Goal: Task Accomplishment & Management: Contribute content

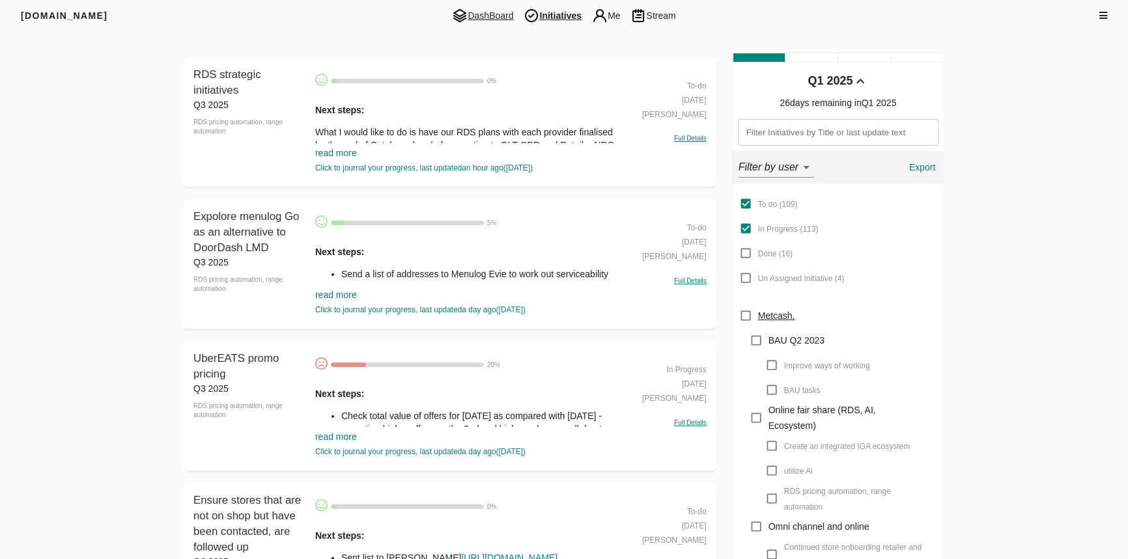
click at [479, 18] on span "DashBoard" at bounding box center [483, 16] width 72 height 16
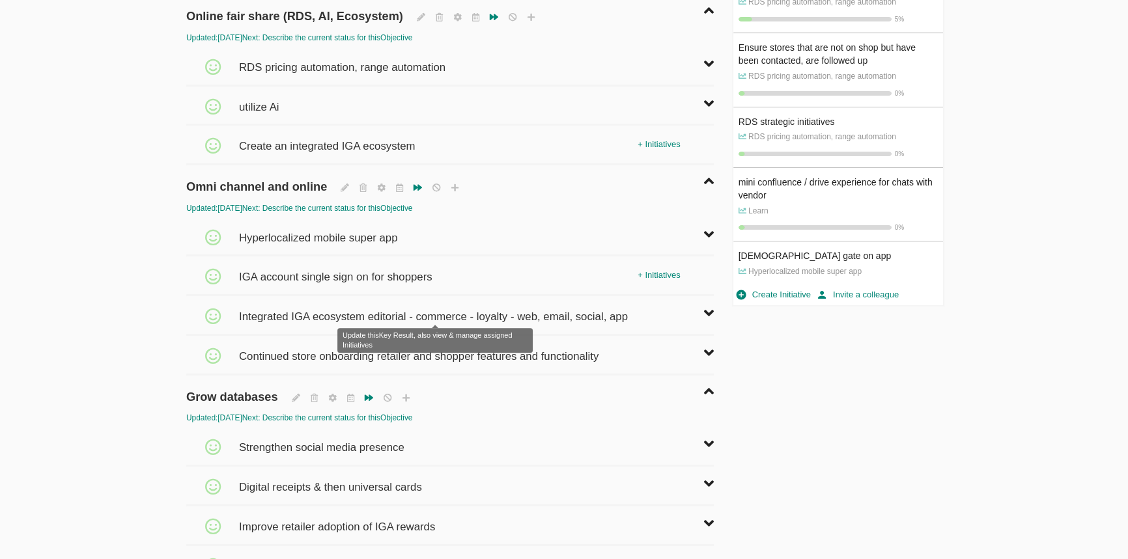
scroll to position [473, 0]
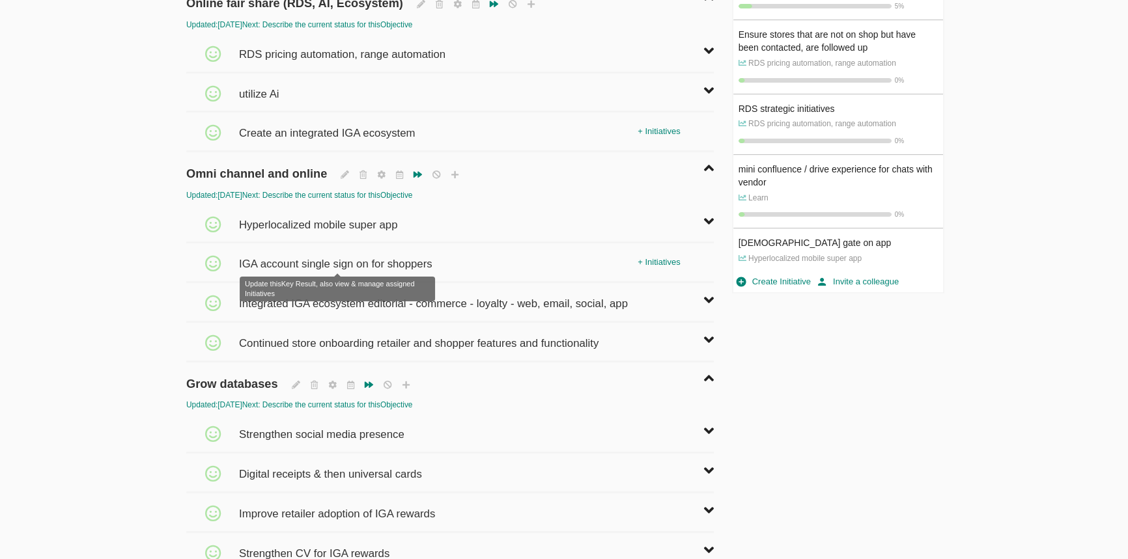
click at [374, 256] on span "IGA account single sign on for shoppers" at bounding box center [337, 258] width 197 height 29
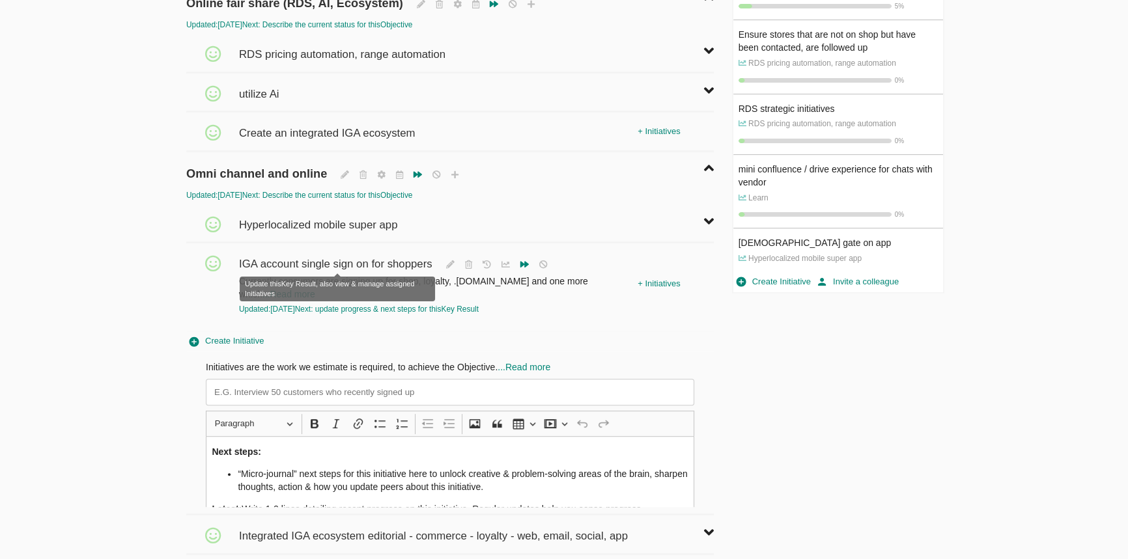
scroll to position [73, 0]
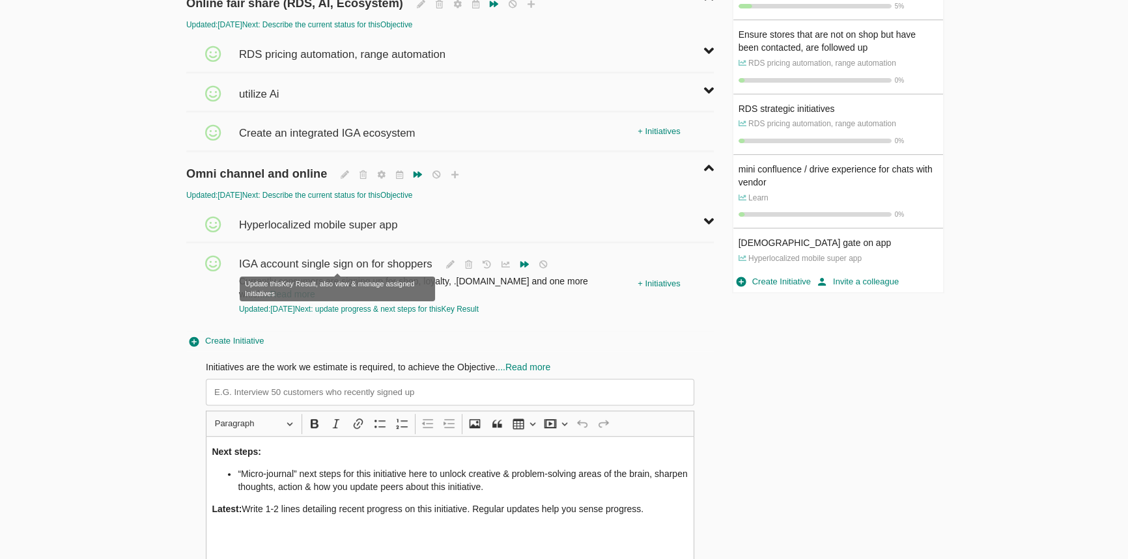
click at [397, 260] on span "IGA account single sign on for shoppers" at bounding box center [337, 258] width 197 height 29
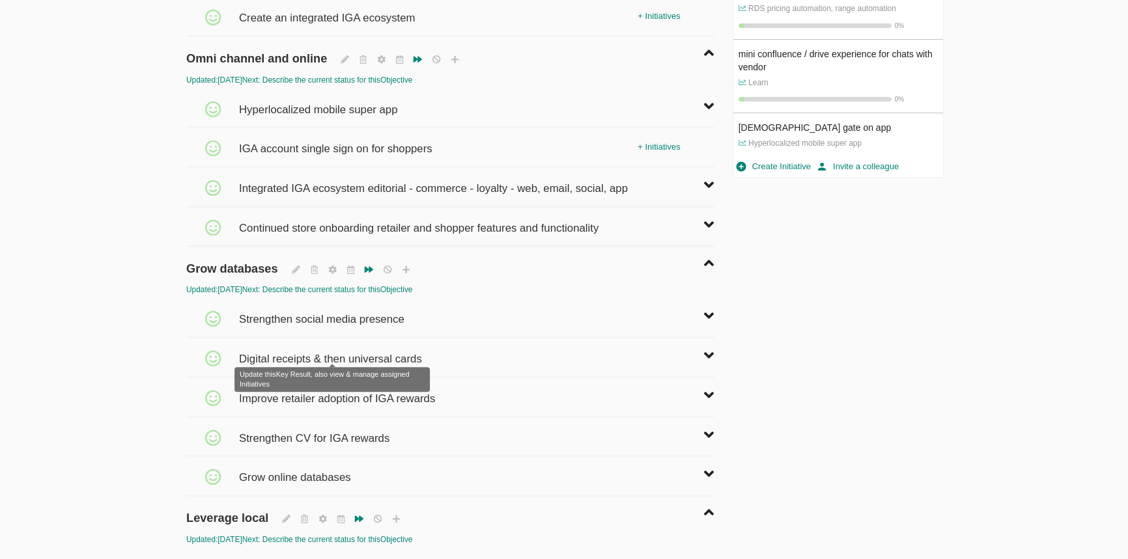
scroll to position [592, 0]
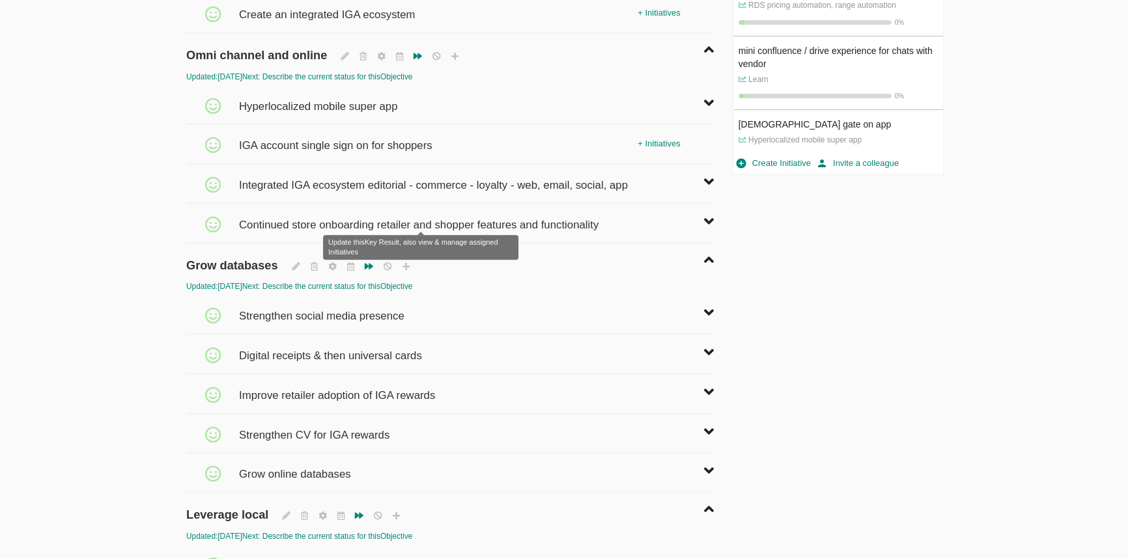
click at [397, 217] on span "Continued store onboarding retailer and shopper features and functionality" at bounding box center [420, 218] width 363 height 29
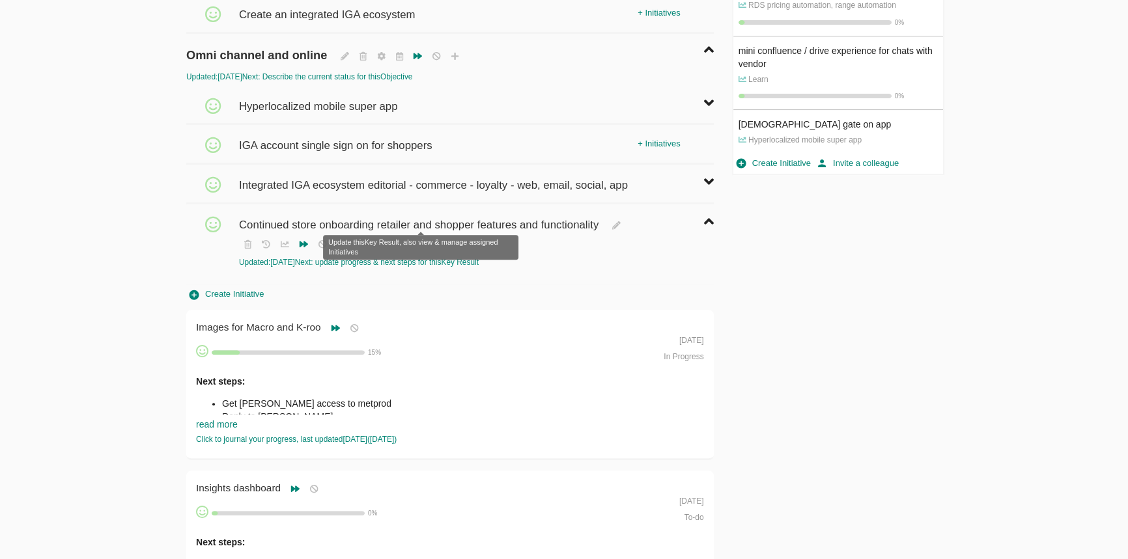
click at [388, 212] on span "Continued store onboarding retailer and shopper features and functionality" at bounding box center [420, 218] width 363 height 29
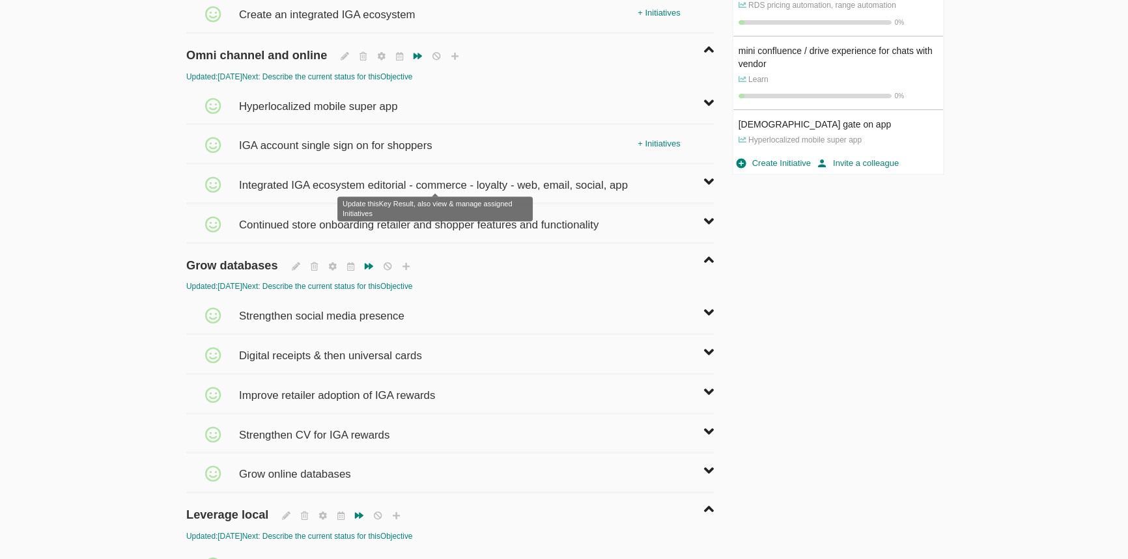
click at [391, 182] on span "Integrated IGA ecosystem editorial - commerce - loyalty - web, email, social, a…" at bounding box center [435, 179] width 392 height 29
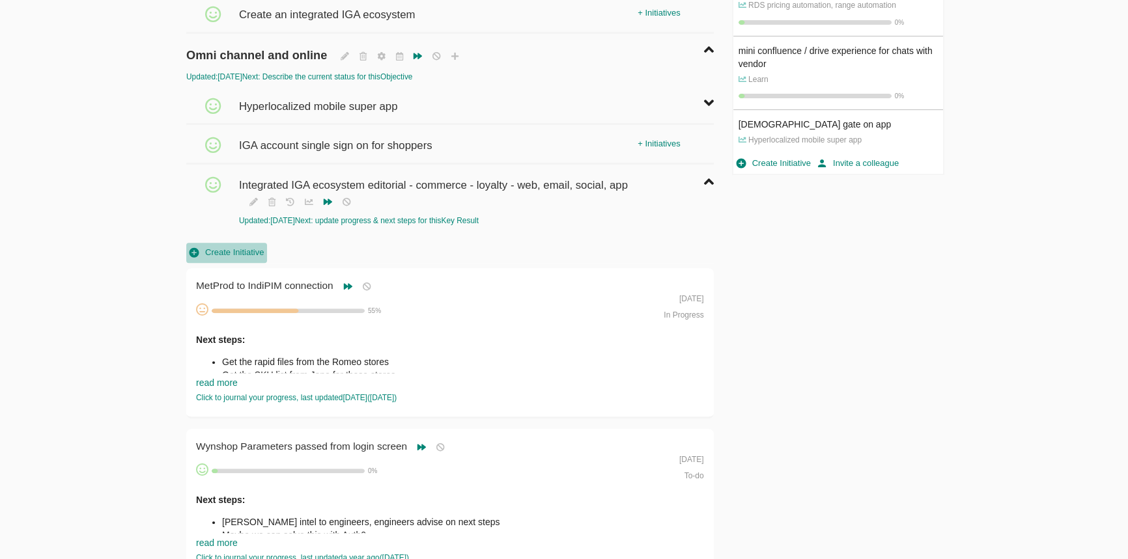
click at [243, 249] on span "Create Initiative" at bounding box center [226, 252] width 74 height 15
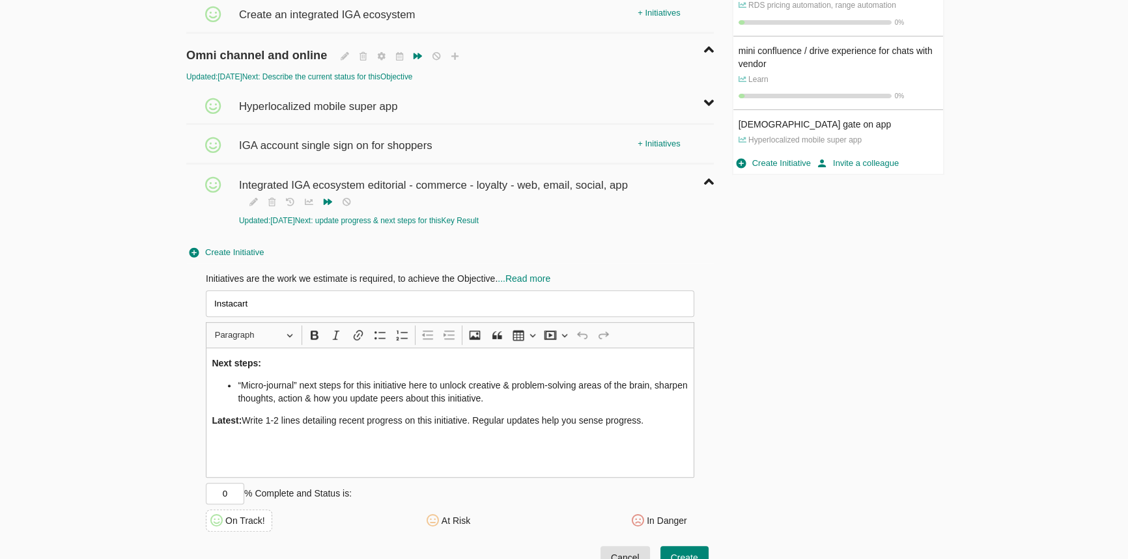
type input "Instacart"
drag, startPoint x: 244, startPoint y: 413, endPoint x: 350, endPoint y: 553, distance: 176.6
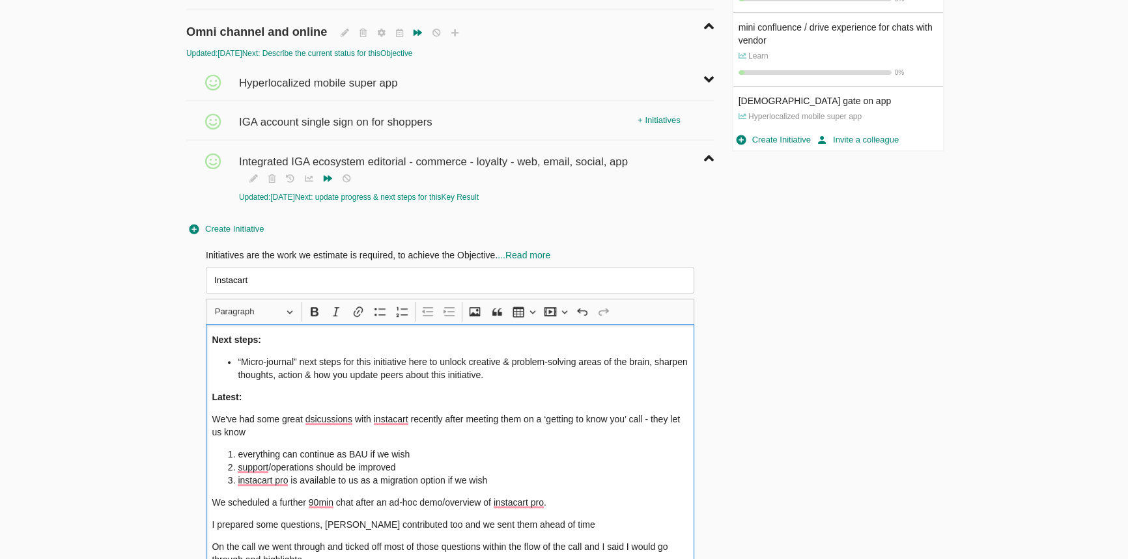
scroll to position [626, 0]
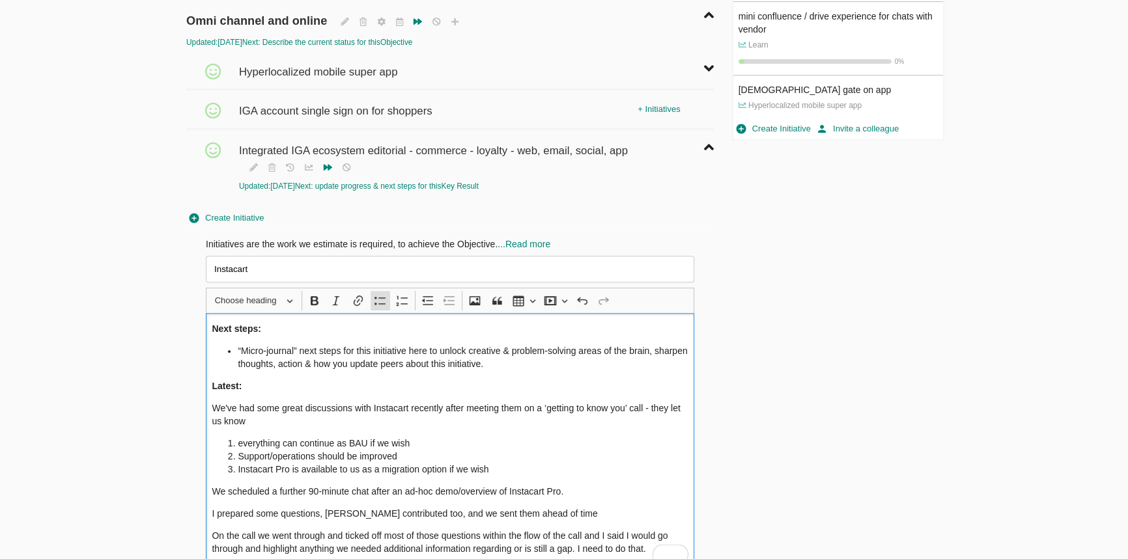
click at [398, 345] on li "“Micro-journal” next steps for this initiative here to unlock creative & proble…" at bounding box center [463, 357] width 450 height 26
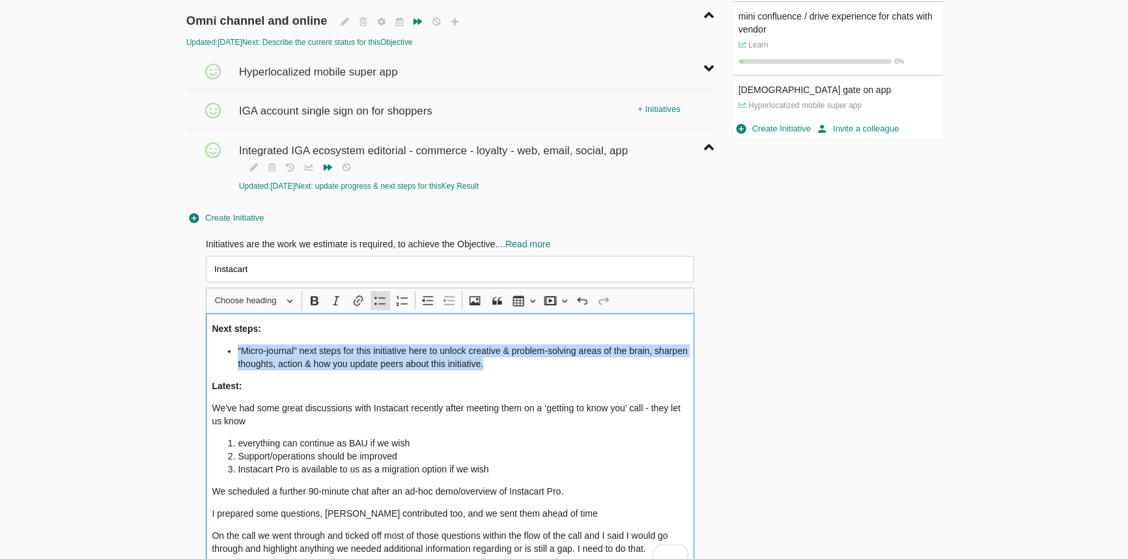
click at [398, 345] on li "“Micro-journal” next steps for this initiative here to unlock creative & proble…" at bounding box center [463, 357] width 450 height 26
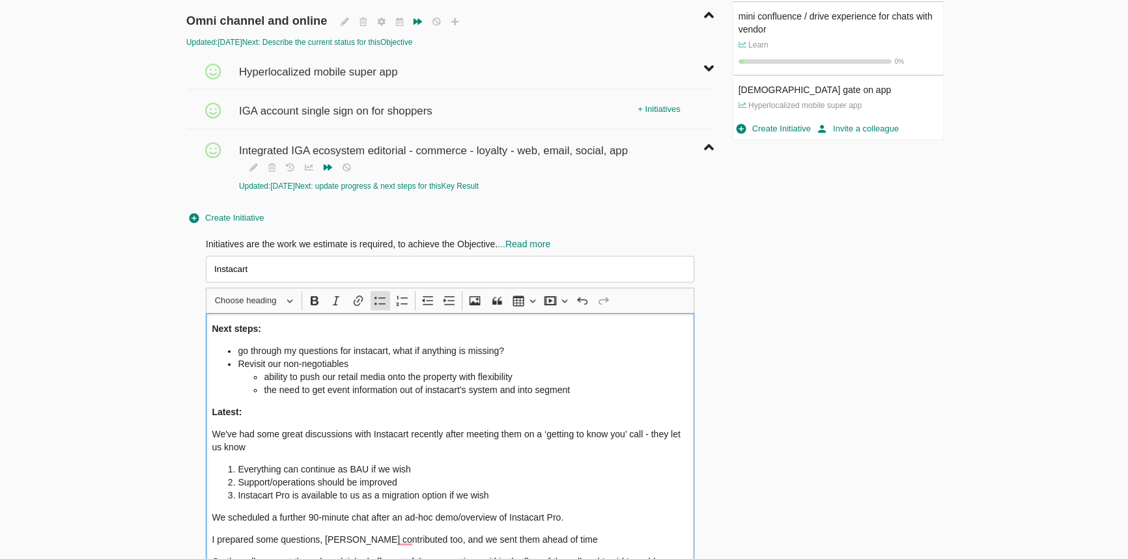
scroll to position [863, 0]
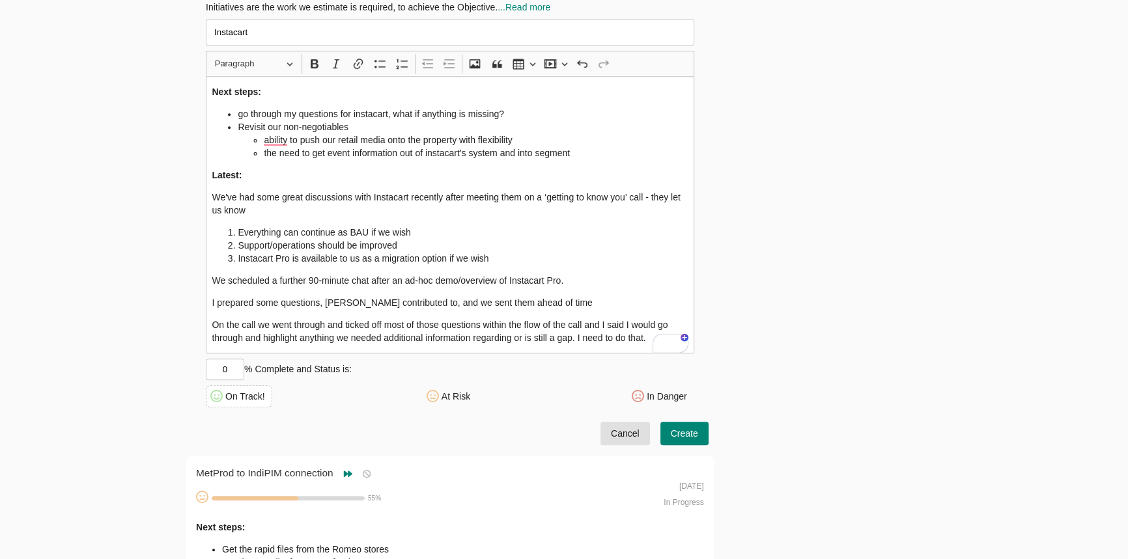
drag, startPoint x: 234, startPoint y: 366, endPoint x: 261, endPoint y: 361, distance: 27.8
click at [269, 365] on div "Initiatives are the work we estimate is required, to achieve the Objective. ...…" at bounding box center [450, 204] width 488 height 407
type input "20"
click at [509, 120] on li "Revisit our non-negotiables ability to push our retail media onto the property …" at bounding box center [463, 139] width 450 height 39
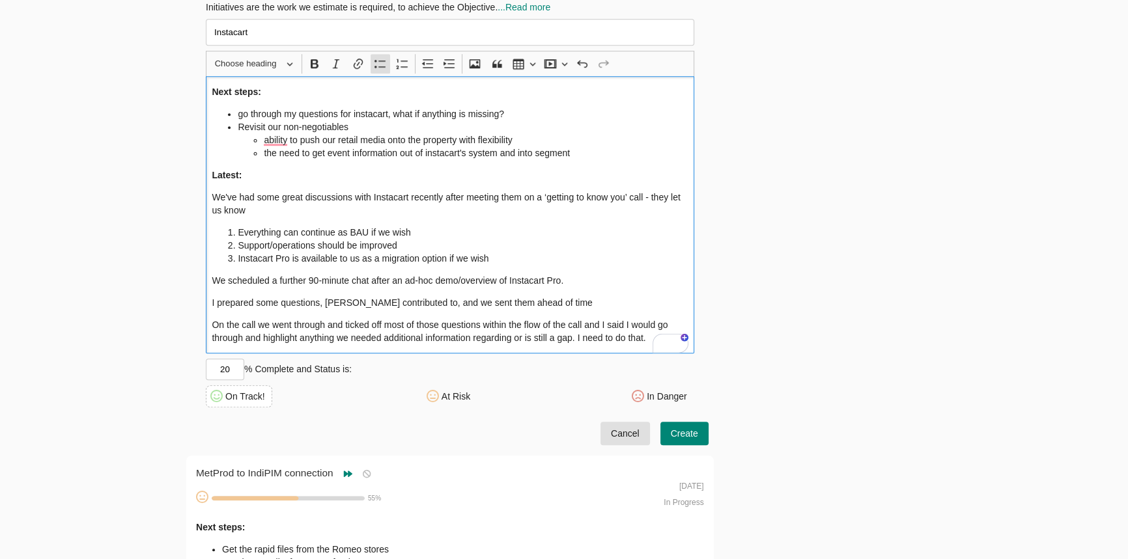
click at [527, 107] on li "go through my questions for instacart, what if anything is missing?" at bounding box center [463, 113] width 450 height 13
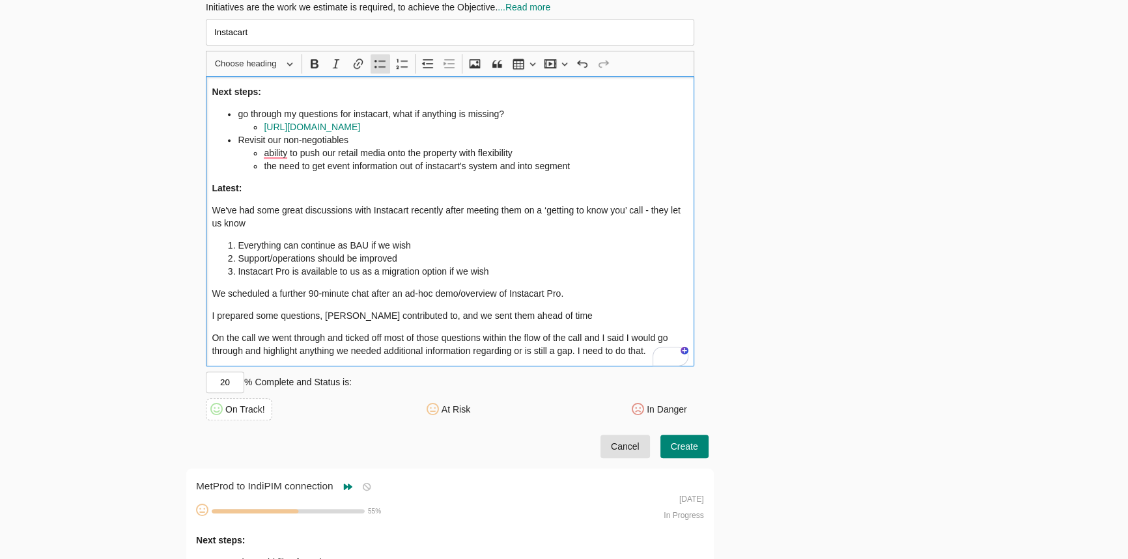
click at [580, 301] on div "Next steps: go through my questions for instacart, what if anything is missing?…" at bounding box center [450, 221] width 488 height 290
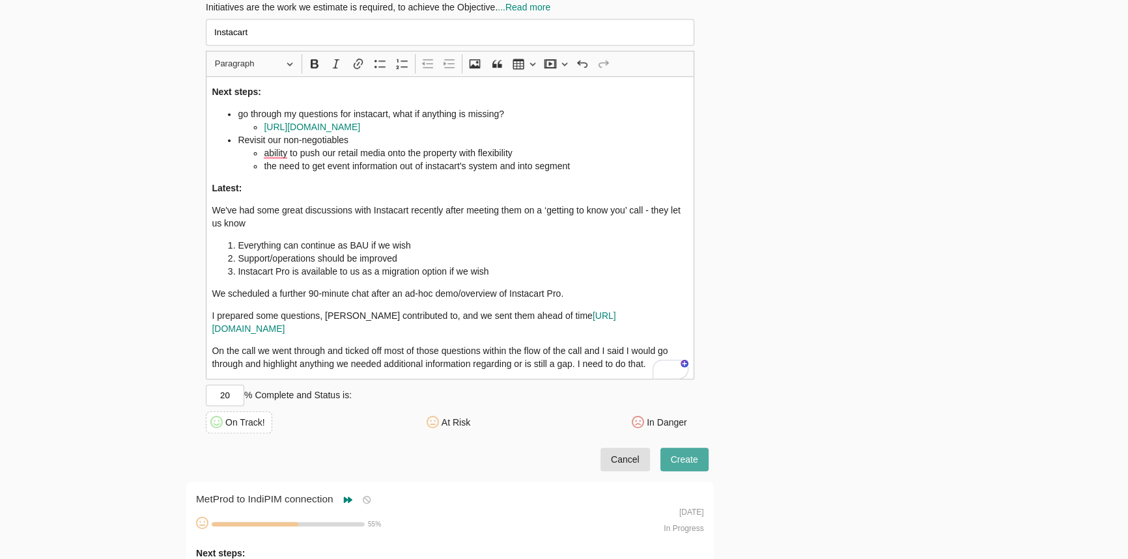
click at [696, 452] on span "Create" at bounding box center [684, 460] width 27 height 16
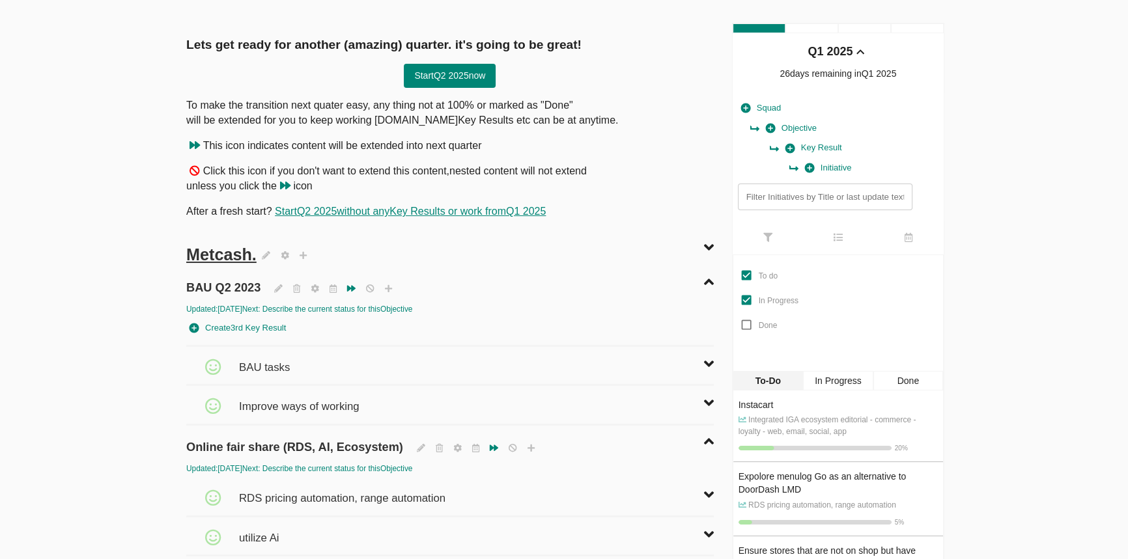
scroll to position [0, 0]
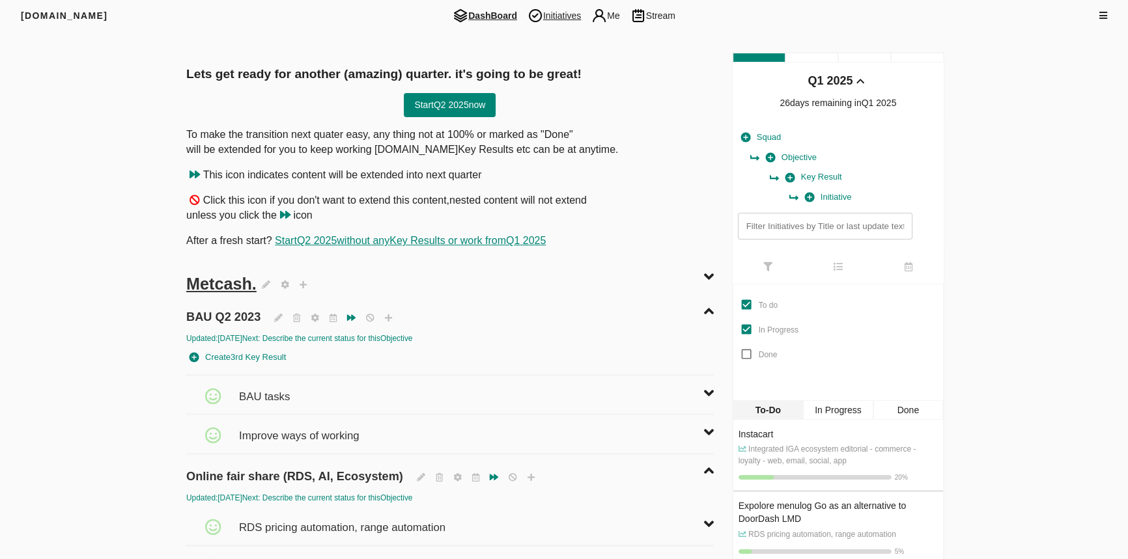
click at [538, 12] on img at bounding box center [535, 16] width 16 height 16
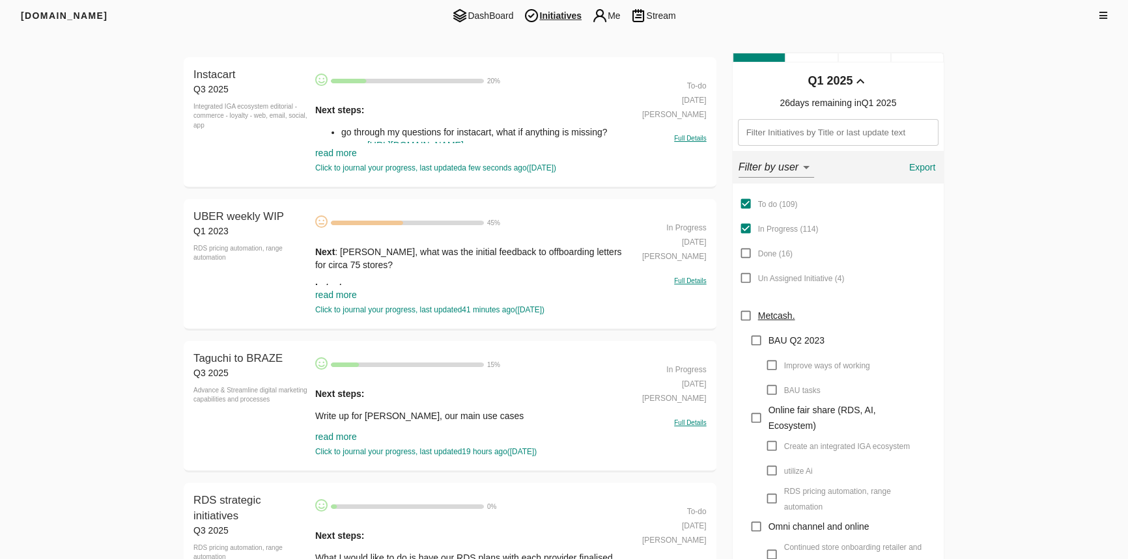
click at [337, 292] on link "read more" at bounding box center [336, 295] width 42 height 10
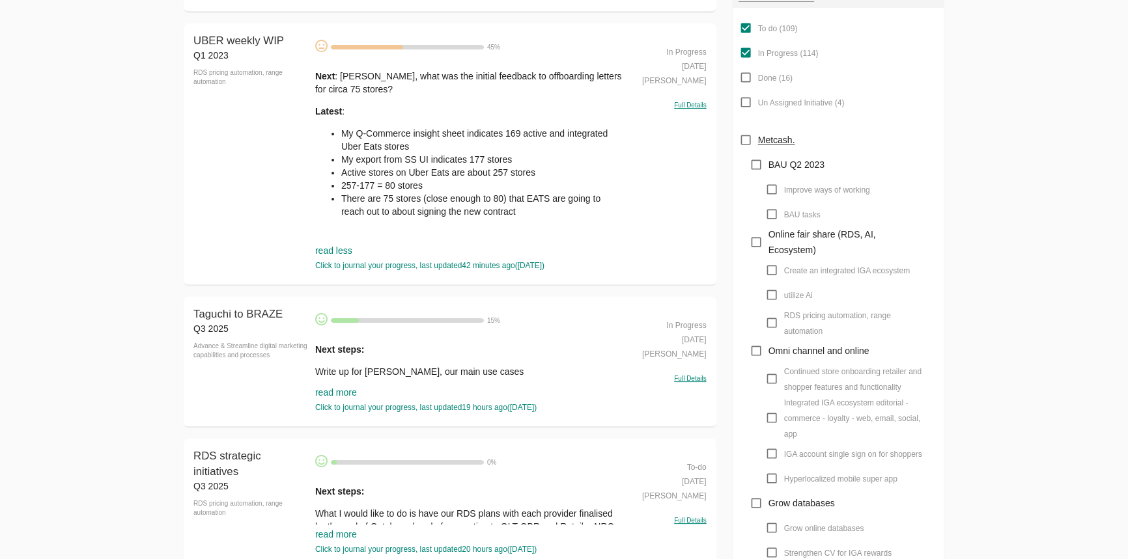
scroll to position [177, 0]
click at [339, 389] on link "read more" at bounding box center [336, 391] width 42 height 10
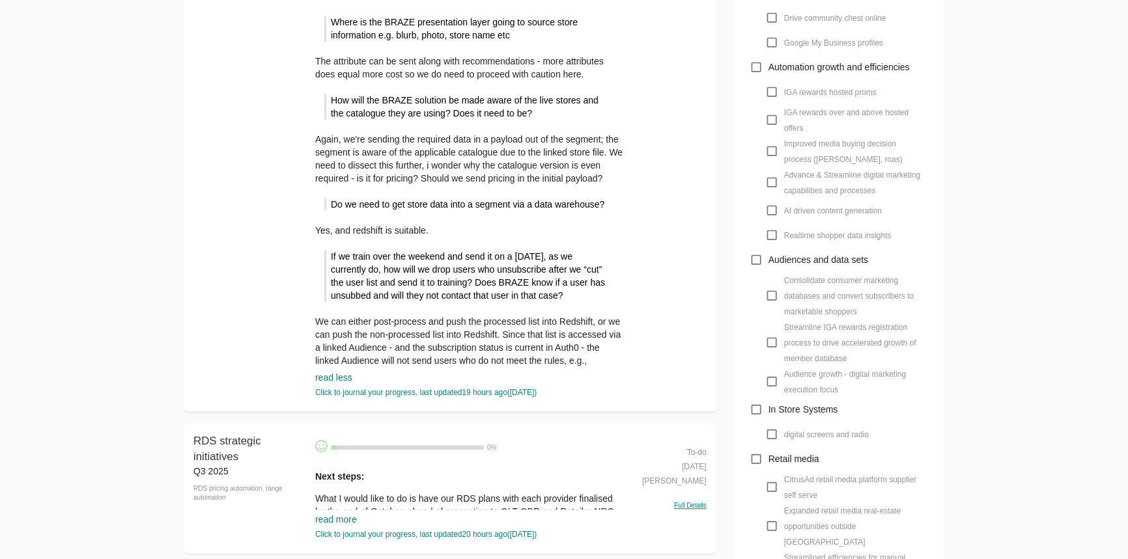
scroll to position [1124, 0]
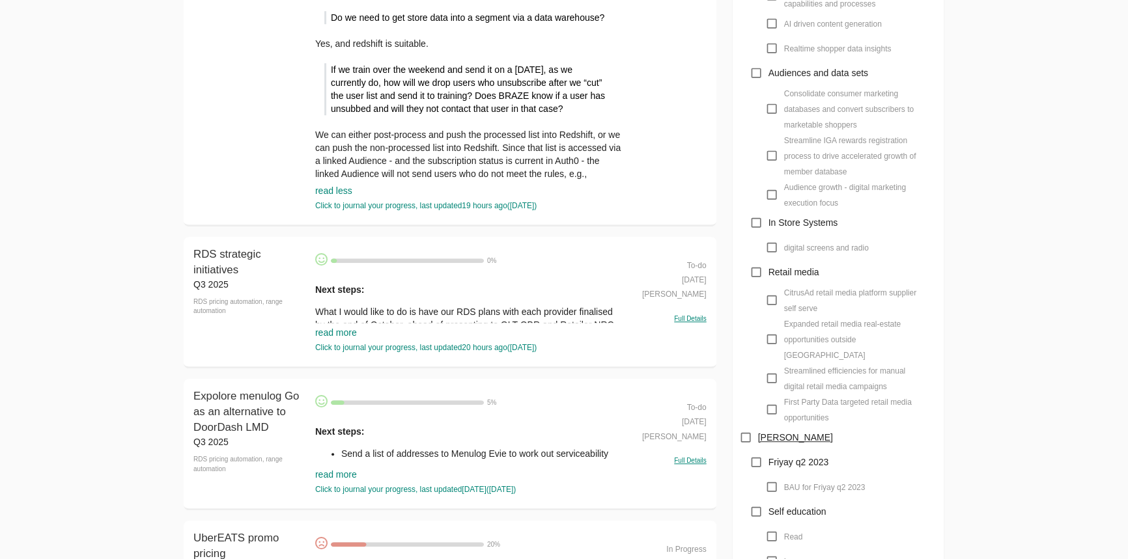
click at [341, 334] on link "read more" at bounding box center [336, 333] width 42 height 10
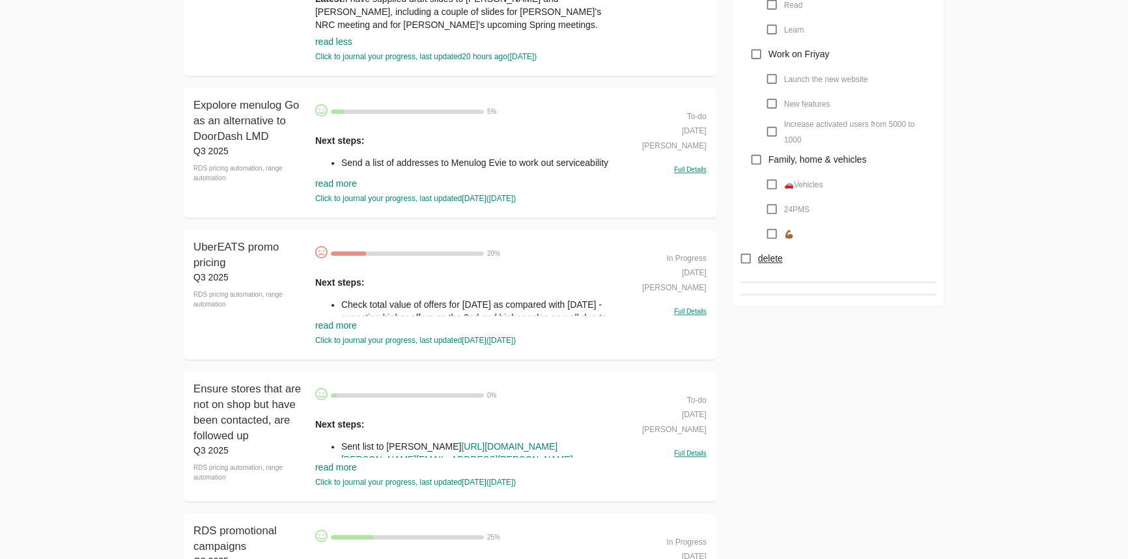
scroll to position [1657, 0]
click at [336, 326] on link "read more" at bounding box center [336, 325] width 42 height 10
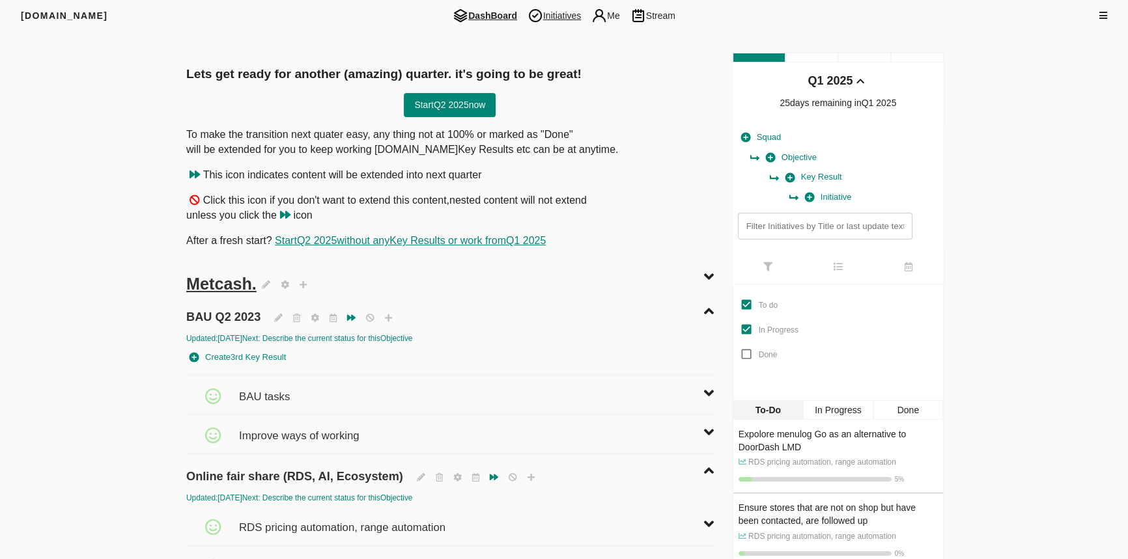
click at [557, 10] on span "Initiatives" at bounding box center [554, 16] width 64 height 16
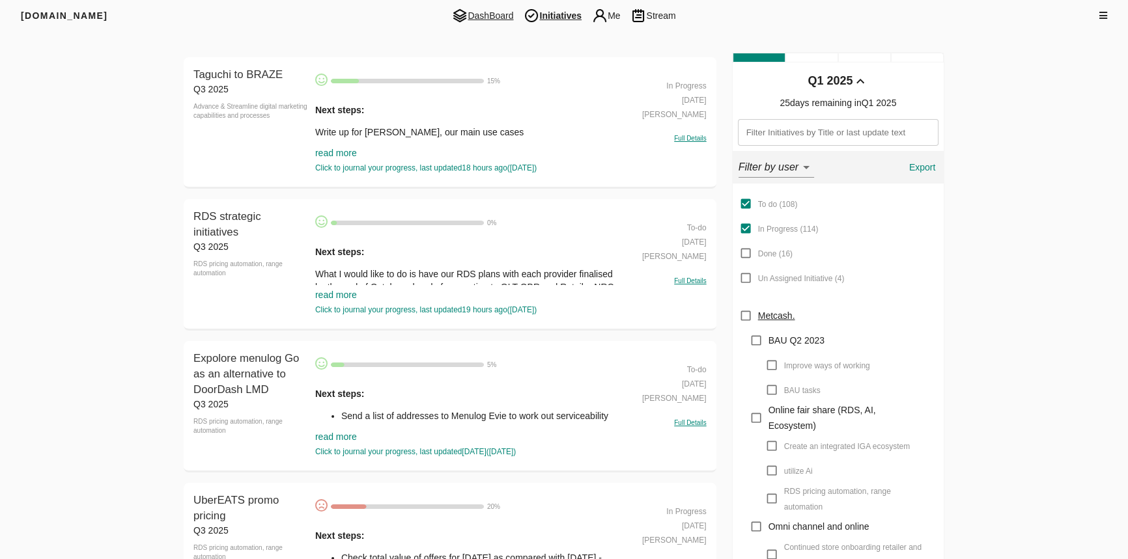
click at [487, 16] on span "DashBoard" at bounding box center [483, 16] width 72 height 16
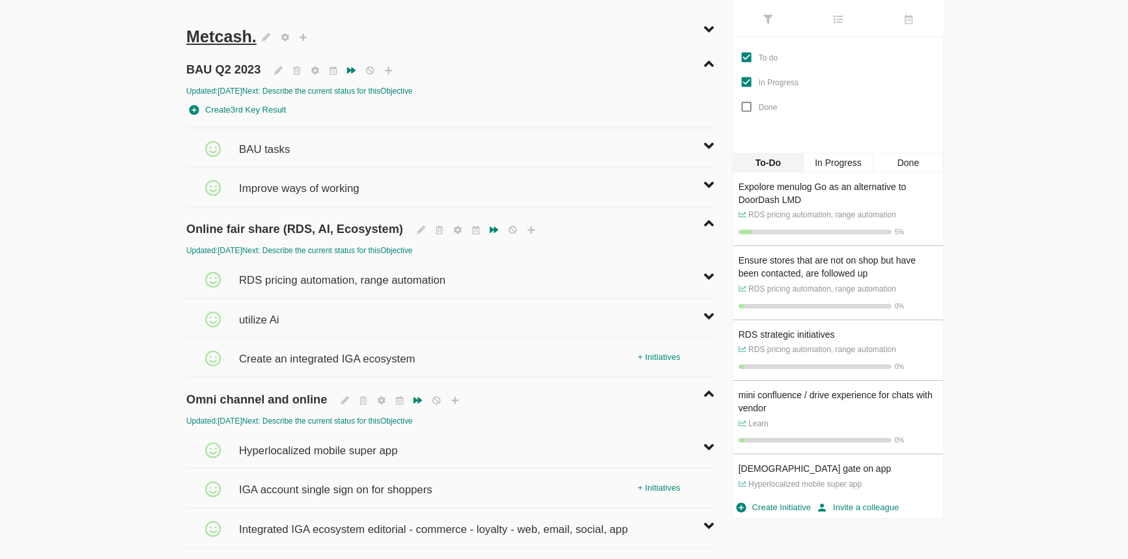
scroll to position [296, 0]
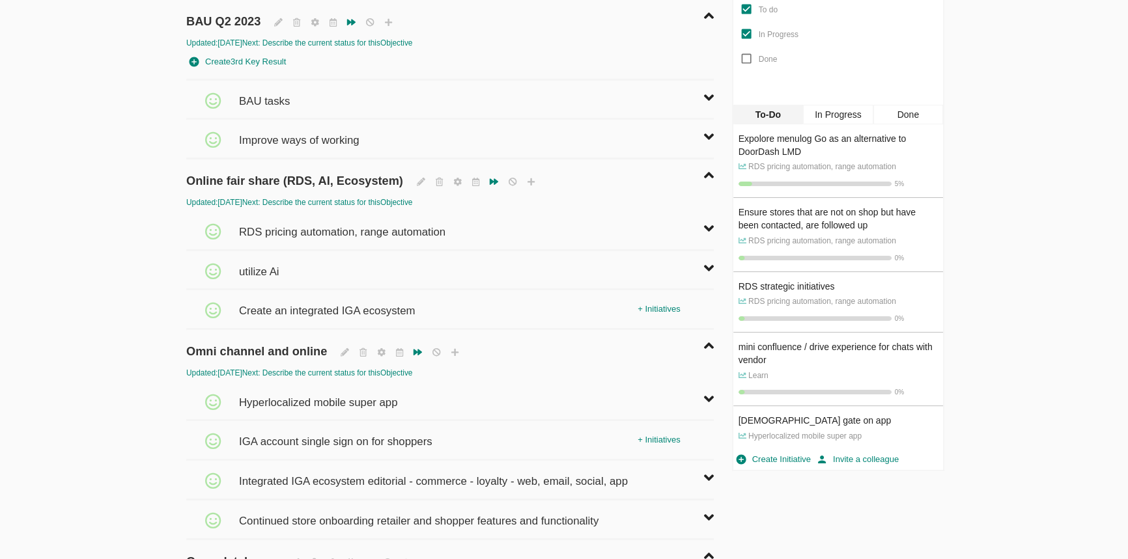
click at [326, 232] on span "RDS pricing automation, range automation" at bounding box center [344, 226] width 210 height 29
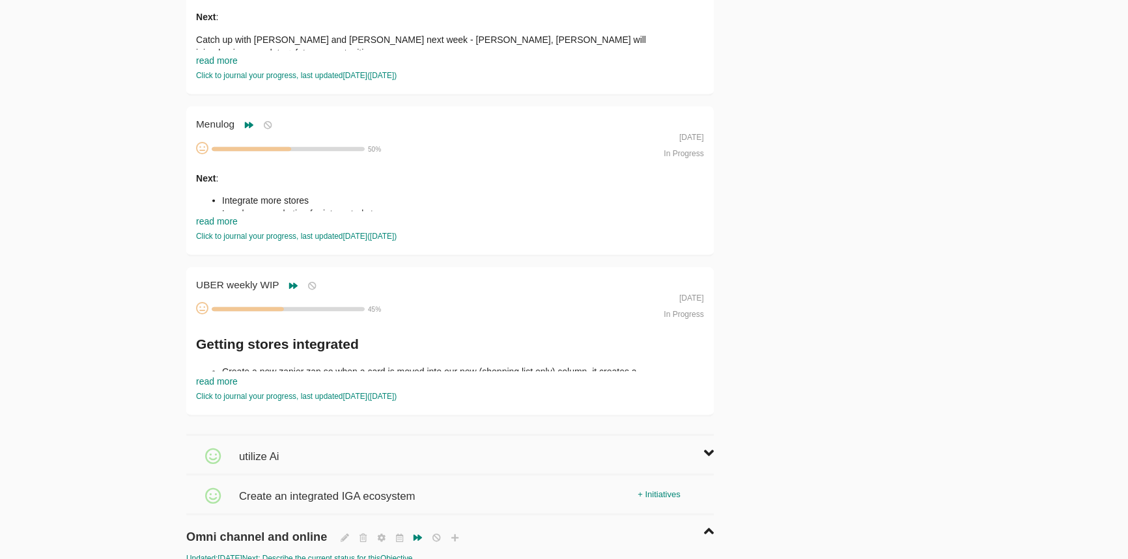
scroll to position [3078, 0]
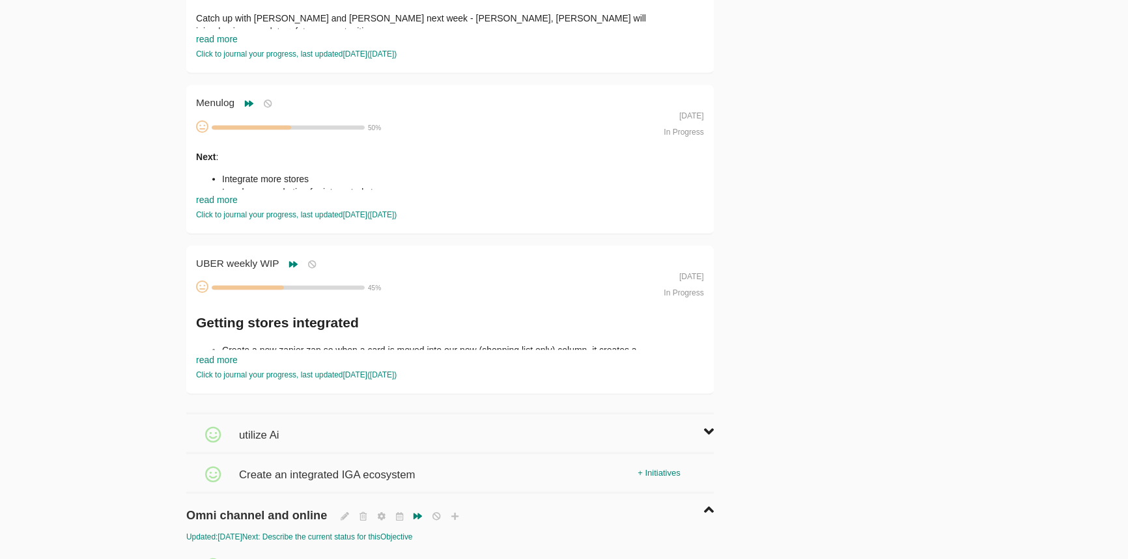
click at [283, 339] on div "Getting stores integrated Create a new zapier zap so when a card is moved into …" at bounding box center [424, 454] width 457 height 283
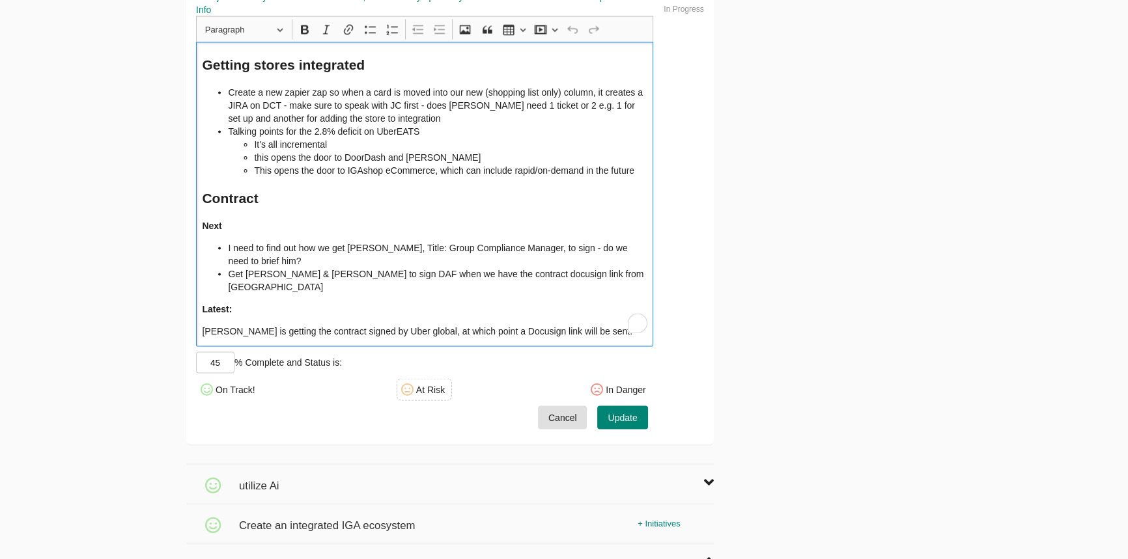
scroll to position [3373, 0]
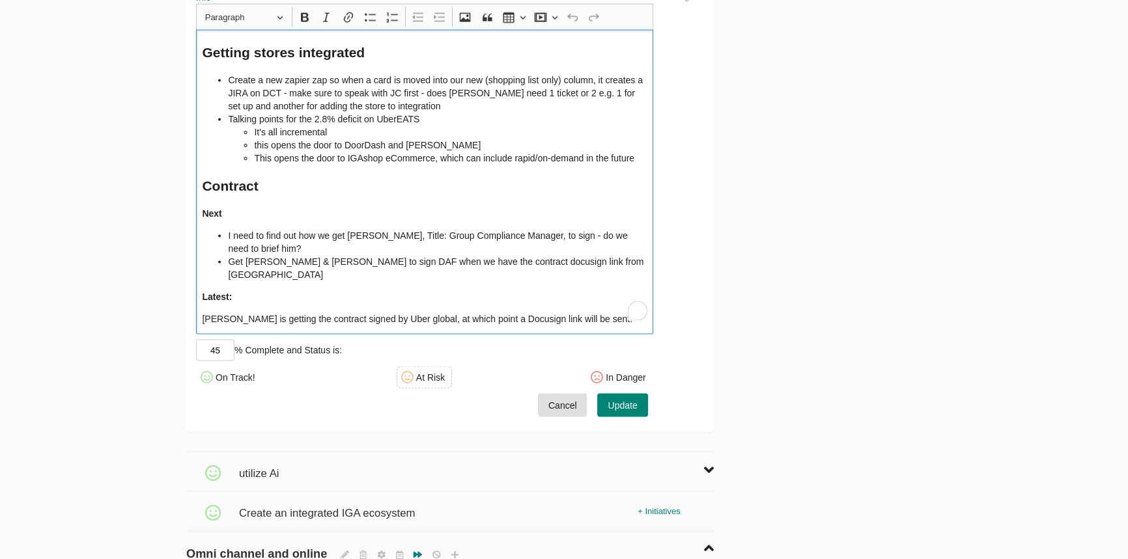
click at [329, 262] on li "Get [PERSON_NAME] & [PERSON_NAME] to sign DAF when we have the contract docusig…" at bounding box center [437, 268] width 419 height 26
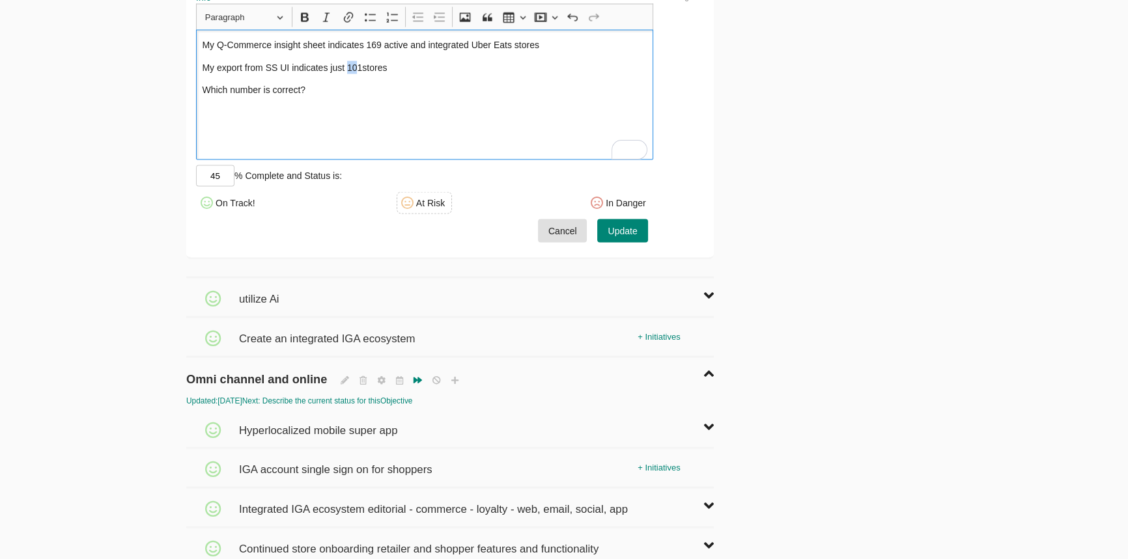
drag, startPoint x: 346, startPoint y: 70, endPoint x: 355, endPoint y: 70, distance: 8.5
click at [355, 70] on p "My export from SS UI indicates just 101stores" at bounding box center [424, 67] width 445 height 13
drag, startPoint x: 328, startPoint y: 70, endPoint x: 362, endPoint y: 71, distance: 33.9
click at [362, 71] on p "My export from SS UI indicates just 101stores" at bounding box center [424, 67] width 445 height 13
drag, startPoint x: 423, startPoint y: 81, endPoint x: 368, endPoint y: 75, distance: 55.1
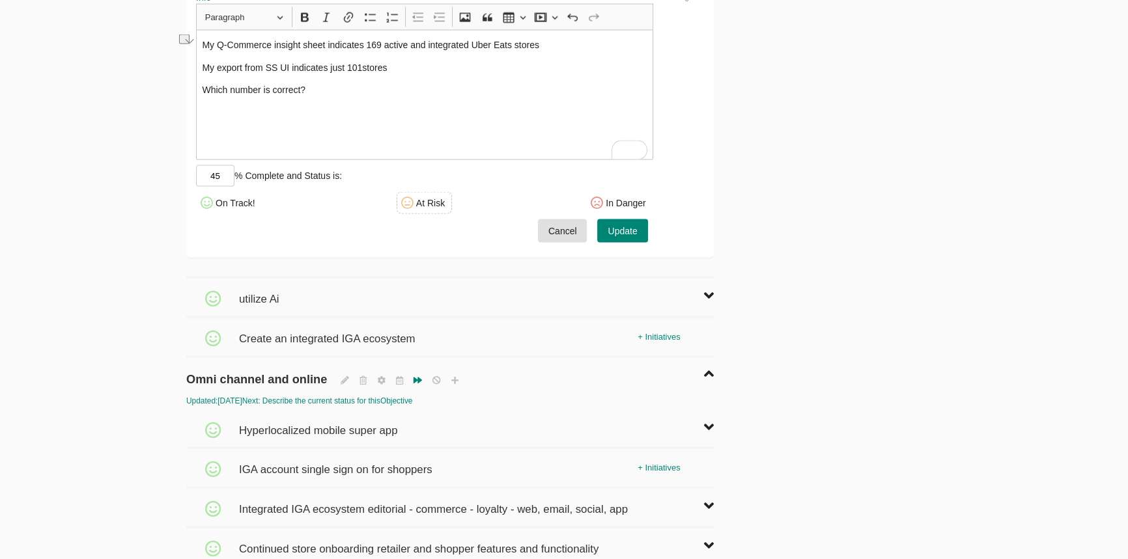
click at [423, 81] on div "My Q-Commerce insight sheet indicates 169 active and integrated Uber Eats store…" at bounding box center [424, 95] width 457 height 130
drag, startPoint x: 328, startPoint y: 69, endPoint x: 511, endPoint y: 61, distance: 183.8
click at [511, 61] on div "My Q-Commerce insight sheet indicates 169 active and integrated Uber Eats store…" at bounding box center [424, 95] width 457 height 130
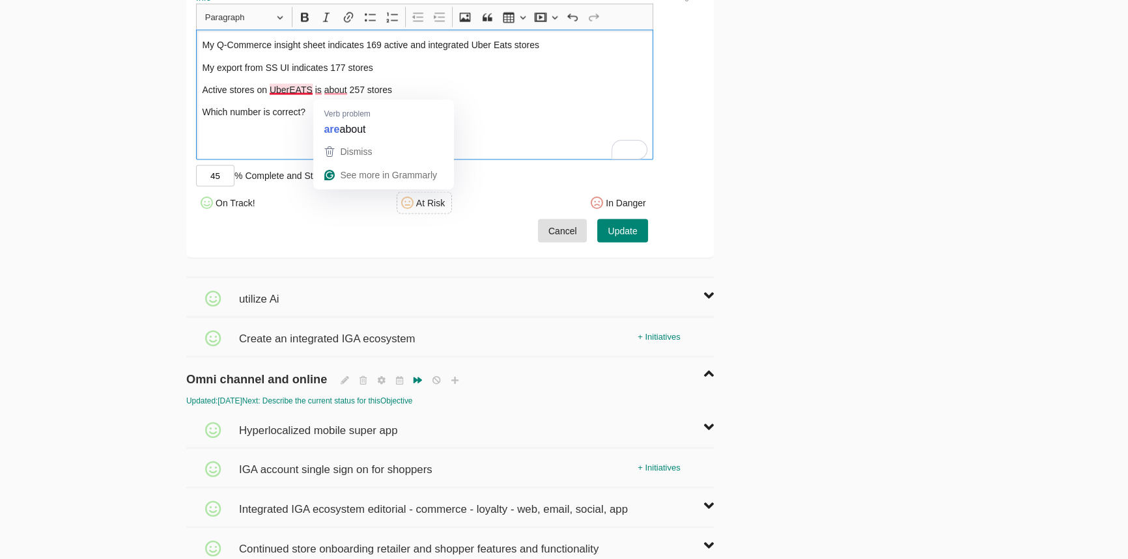
click at [270, 95] on p "Active stores on UberEATS is about 257 stores" at bounding box center [424, 89] width 445 height 13
click at [270, 94] on p "Active stores on UberEATS is about 257 stores" at bounding box center [424, 89] width 445 height 13
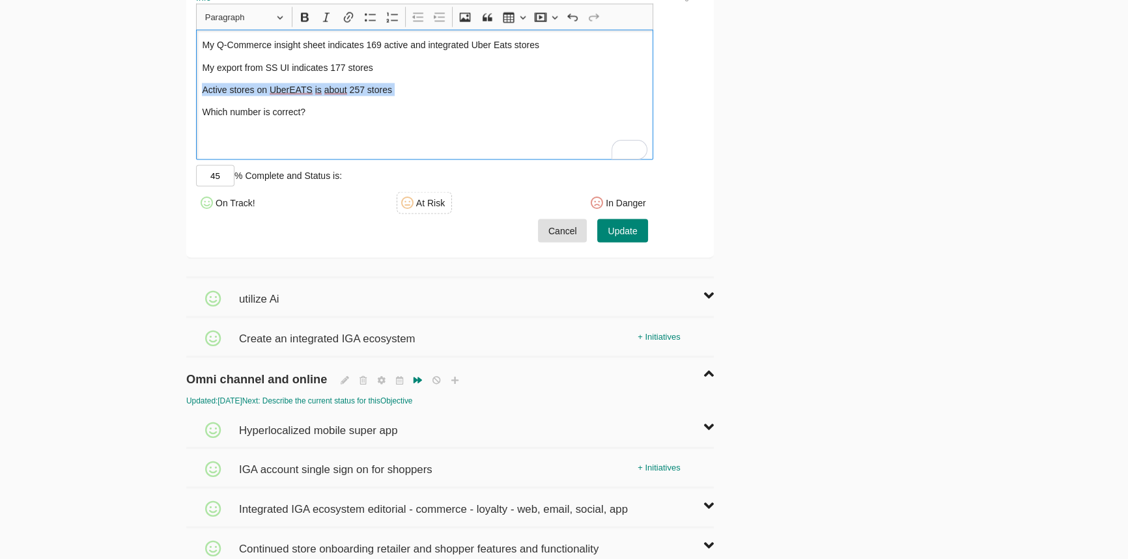
click at [270, 94] on p "Active stores on UberEATS is about 257 stores" at bounding box center [424, 89] width 445 height 13
click at [413, 93] on p "Active stores on UberEATS is are about 257 stores" at bounding box center [424, 89] width 445 height 13
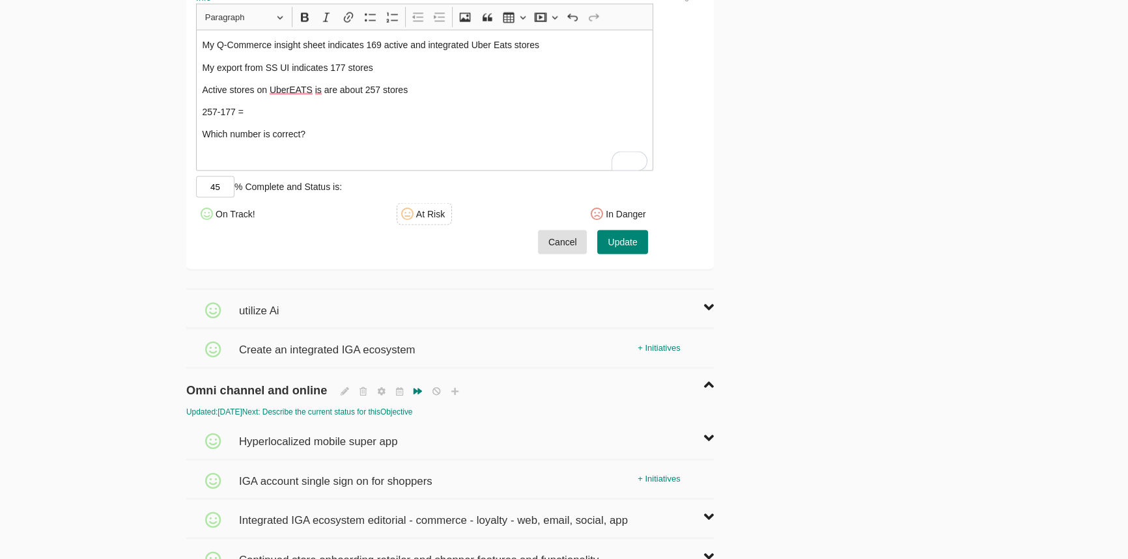
click at [353, 141] on p "Which number is correct?" at bounding box center [424, 134] width 445 height 13
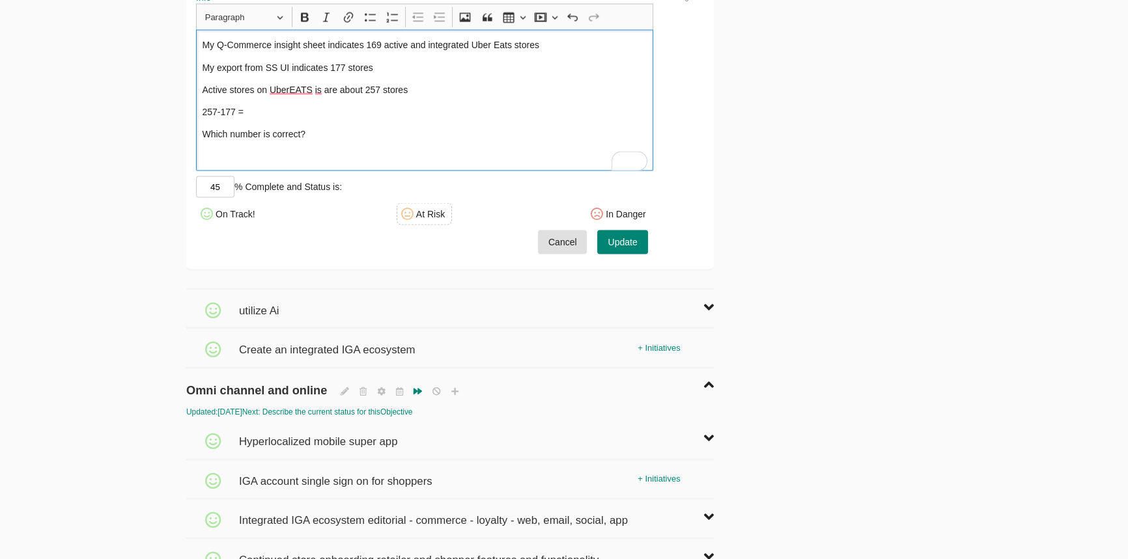
click at [359, 117] on p "257-177 =" at bounding box center [424, 111] width 445 height 13
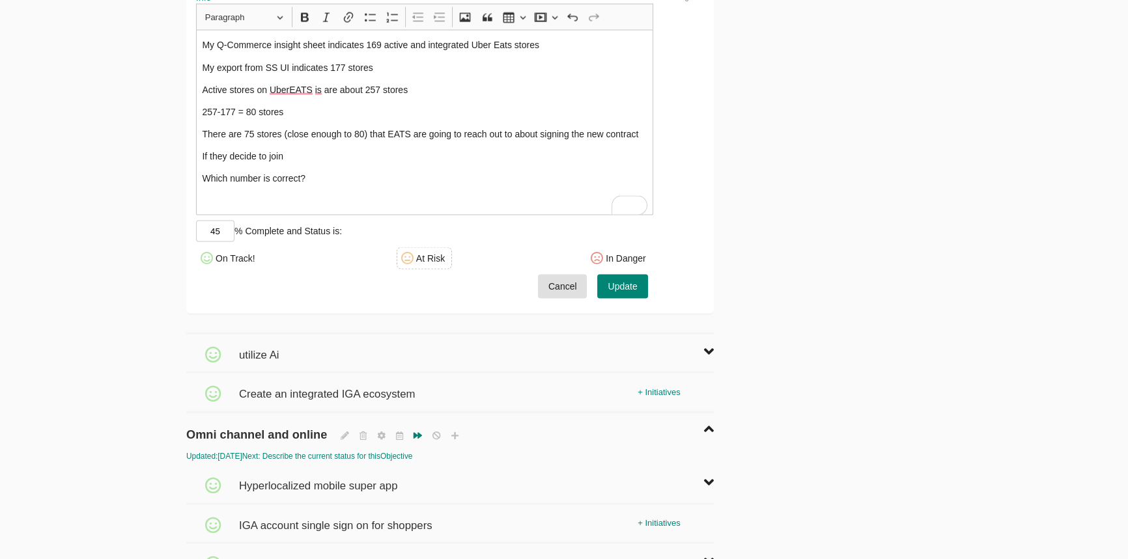
click at [467, 160] on p "If they decide to join" at bounding box center [424, 156] width 445 height 13
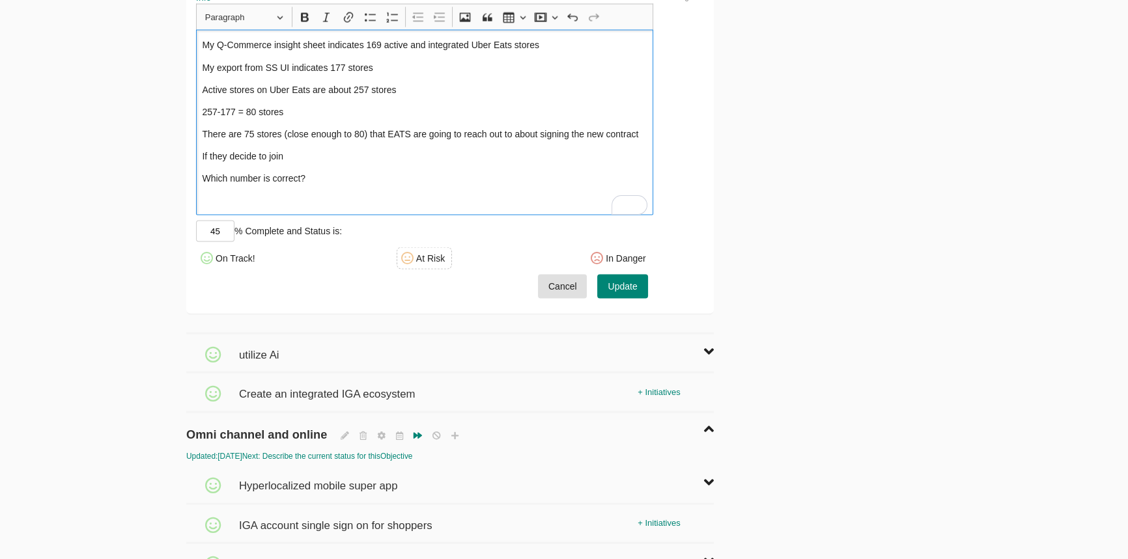
click at [378, 113] on p "257-177 = 80 stores" at bounding box center [424, 111] width 445 height 13
drag, startPoint x: 351, startPoint y: 189, endPoint x: 164, endPoint y: 152, distance: 190.4
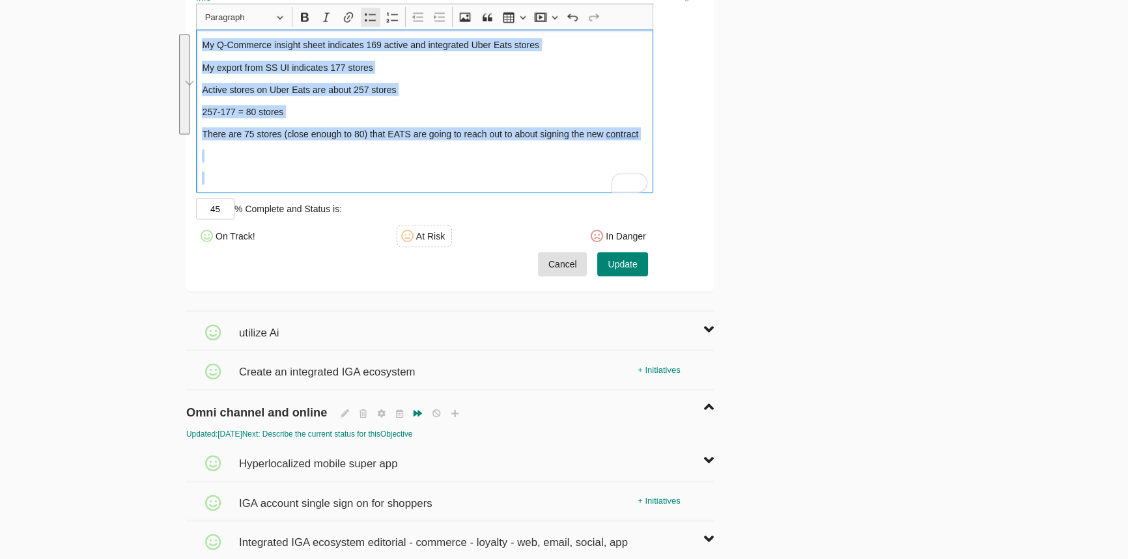
click at [372, 24] on icon "Editor toolbar" at bounding box center [370, 17] width 13 height 13
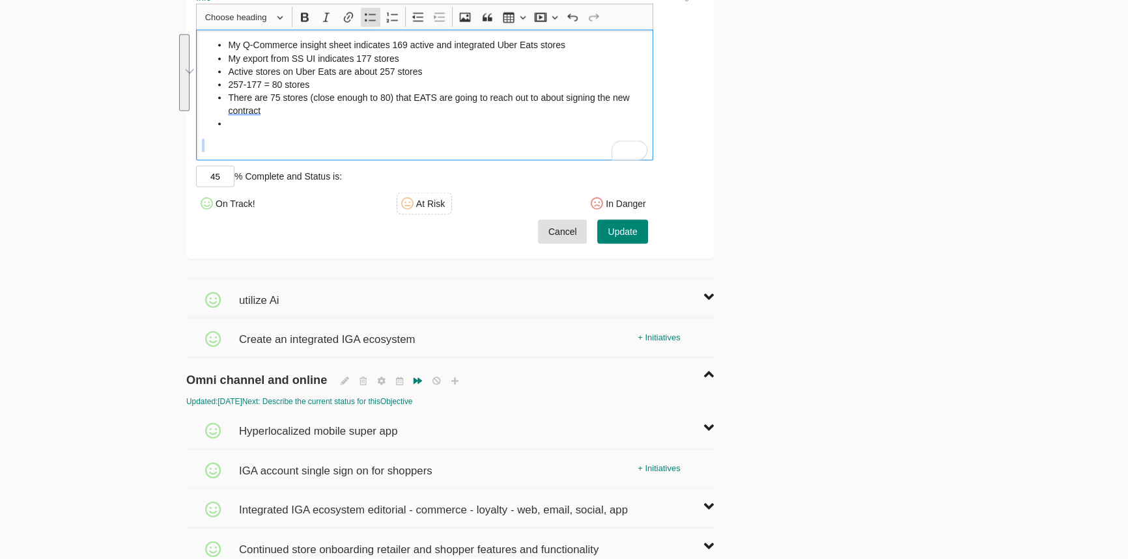
click at [387, 76] on li "Active stores on Uber Eats are about 257 stores" at bounding box center [437, 71] width 419 height 13
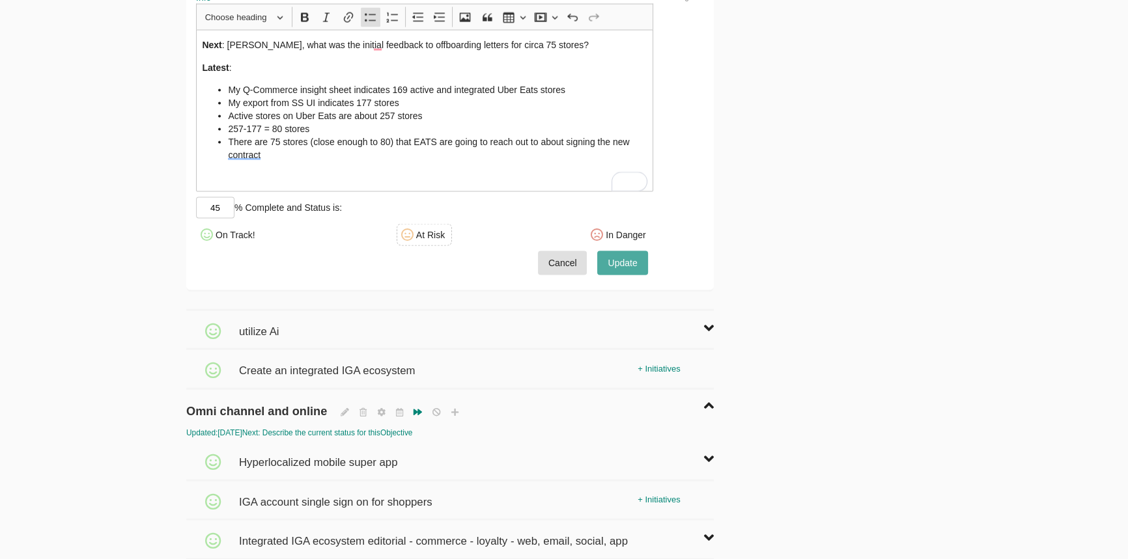
click at [628, 272] on span "Update" at bounding box center [621, 263] width 29 height 16
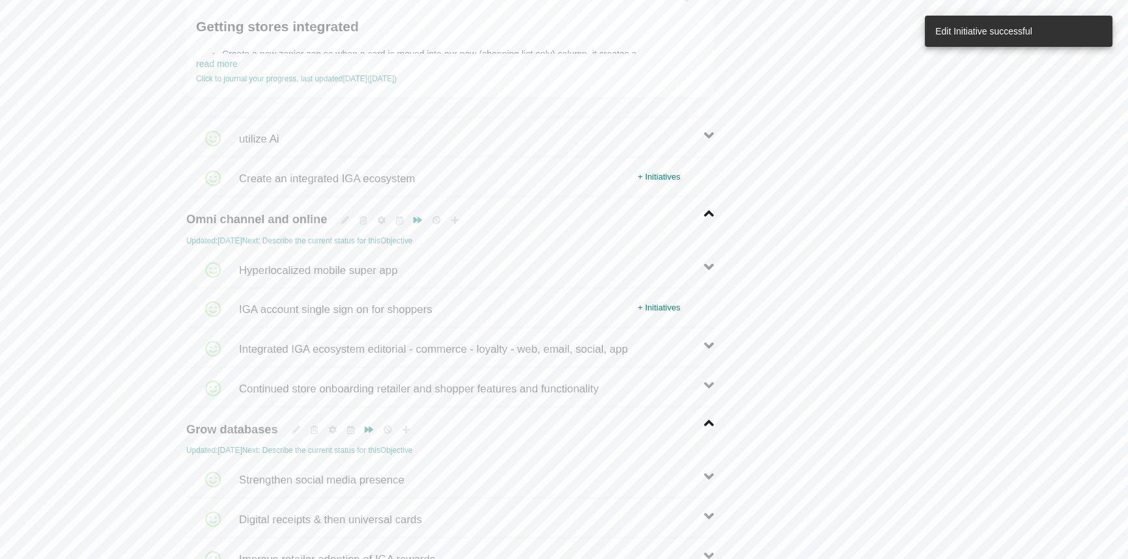
scroll to position [3369, 0]
